Goal: Find specific page/section: Find specific page/section

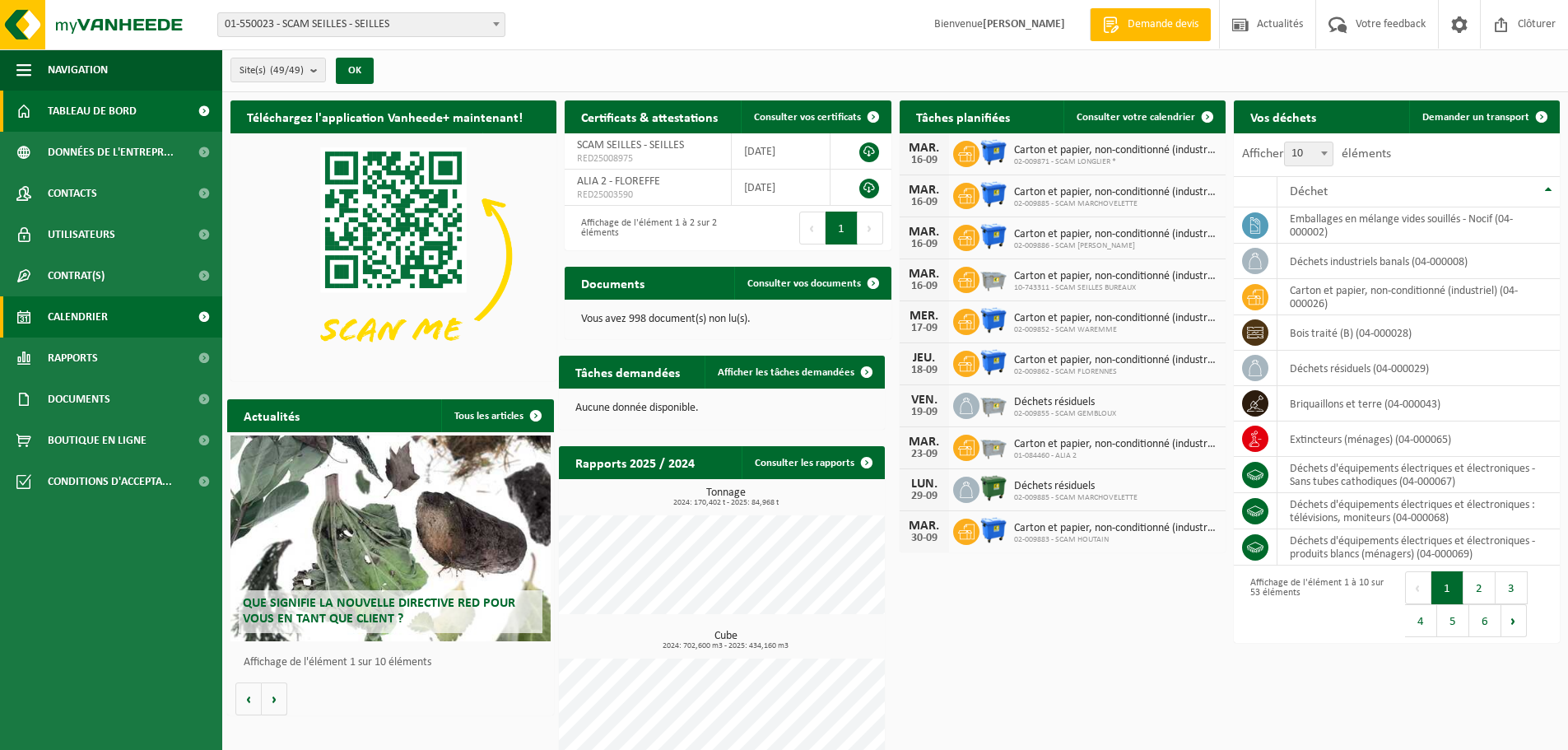
click at [93, 311] on span "Calendrier" at bounding box center [78, 317] width 60 height 41
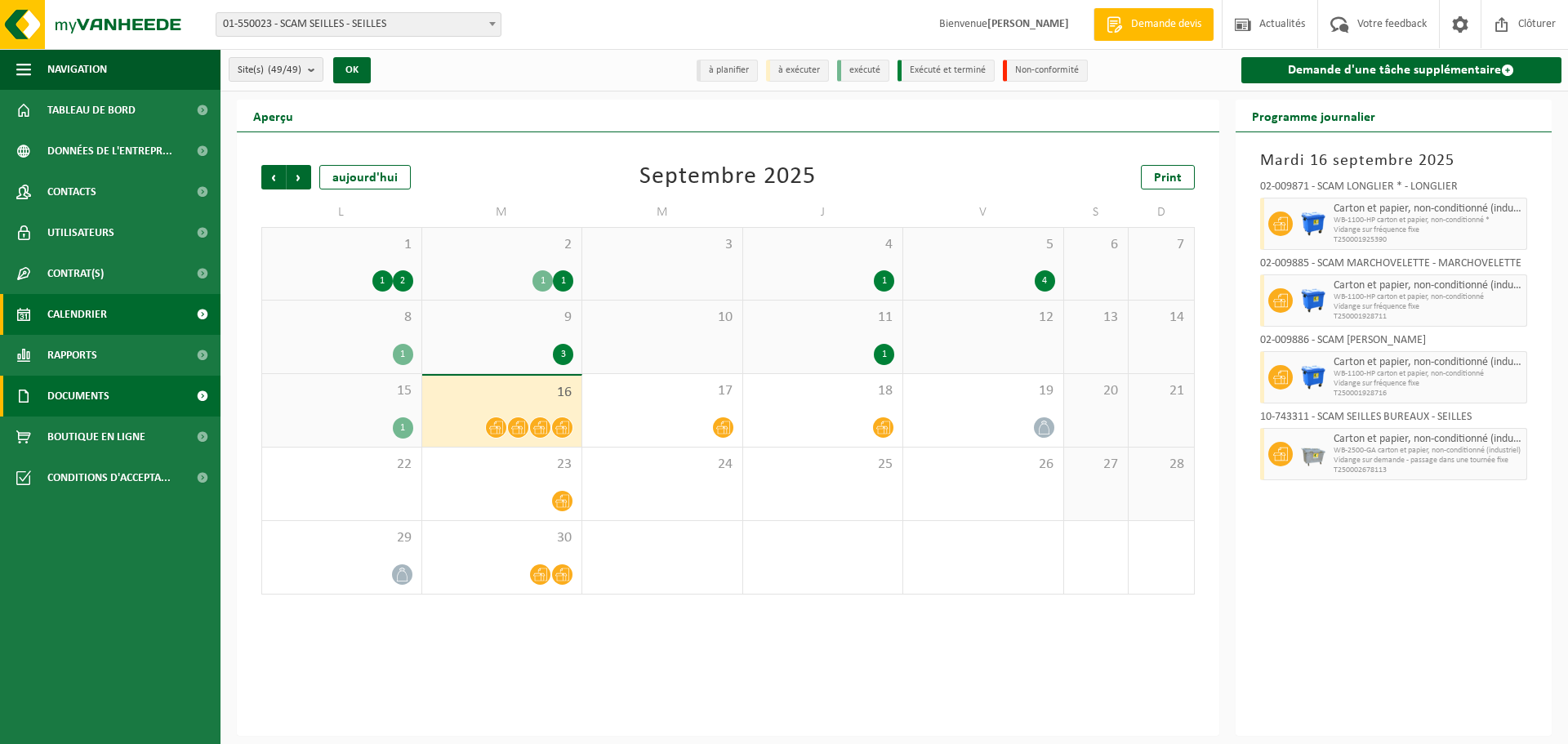
click at [102, 404] on span "Documents" at bounding box center [78, 395] width 62 height 41
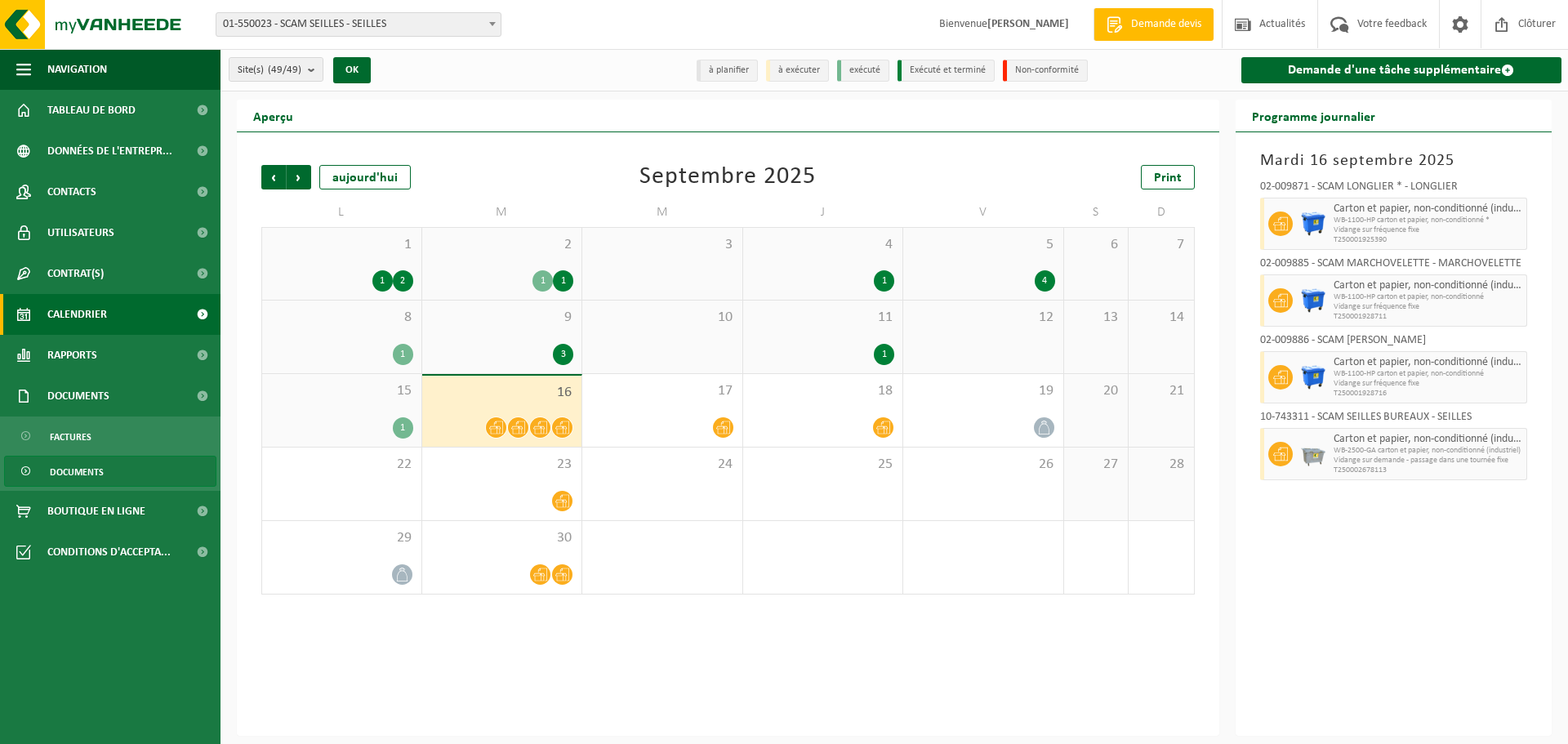
click at [90, 471] on span "Documents" at bounding box center [76, 471] width 54 height 31
